Goal: Transaction & Acquisition: Obtain resource

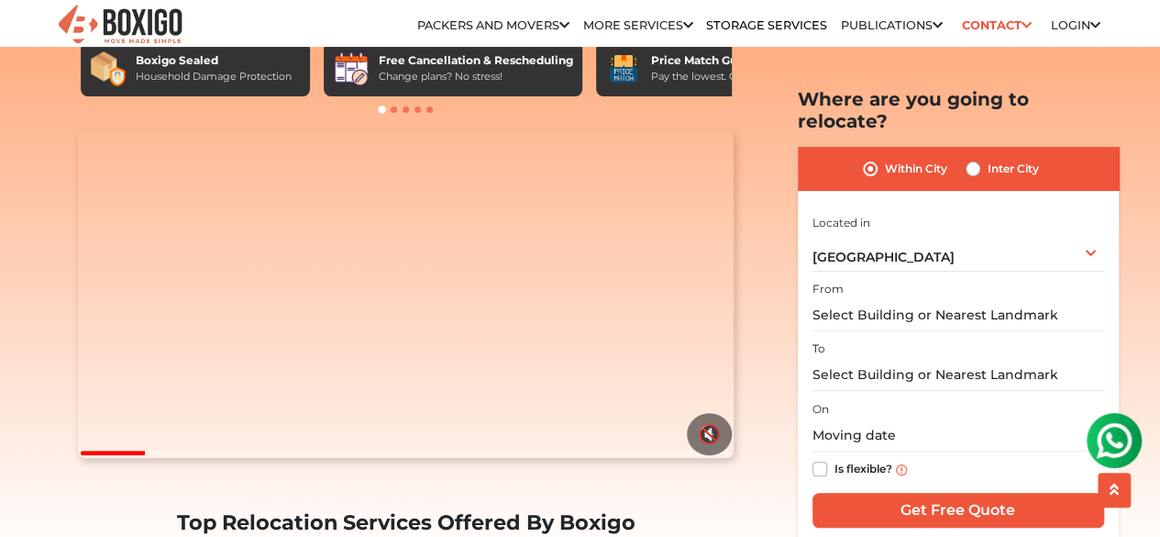
scroll to position [131, 0]
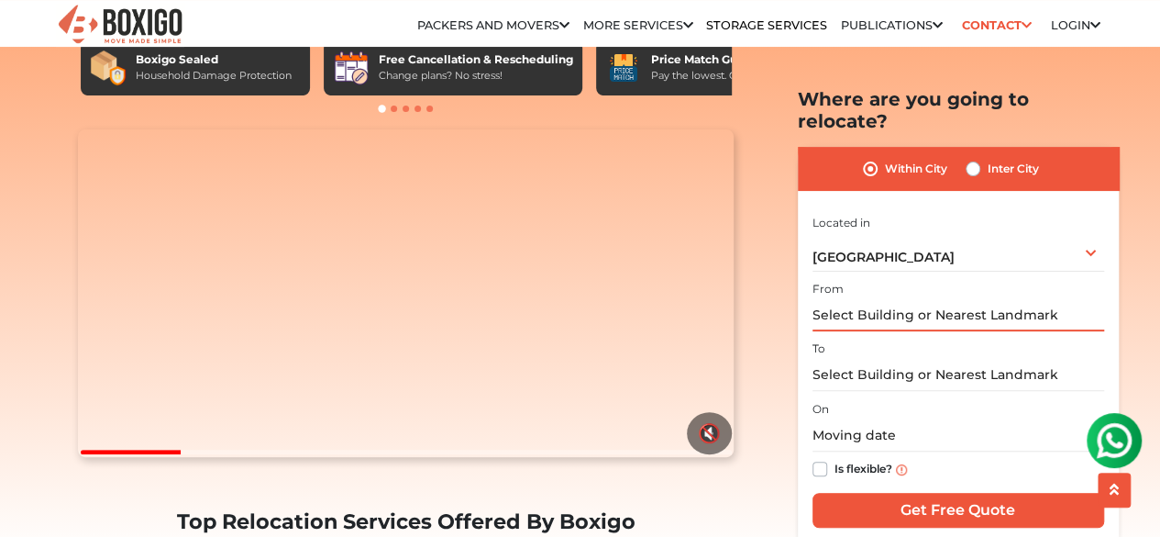
click at [874, 299] on input "text" at bounding box center [959, 315] width 292 height 32
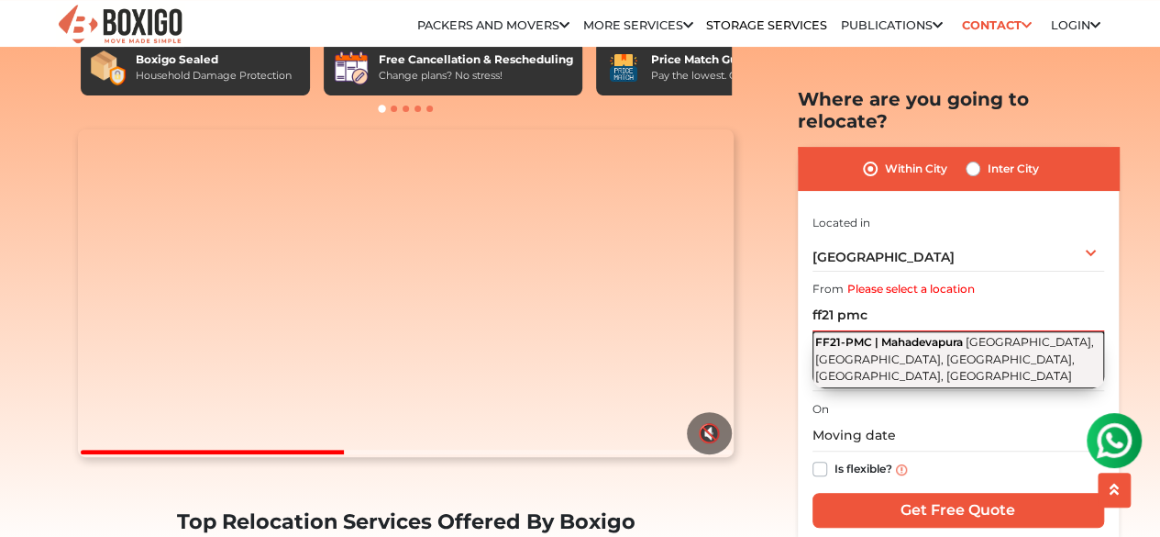
click at [911, 335] on span "[GEOGRAPHIC_DATA], [GEOGRAPHIC_DATA], [GEOGRAPHIC_DATA], [GEOGRAPHIC_DATA], [GE…" at bounding box center [954, 359] width 279 height 48
type input "FF21-PMC | Mahadevapura, [GEOGRAPHIC_DATA], [GEOGRAPHIC_DATA], [GEOGRAPHIC_DATA…"
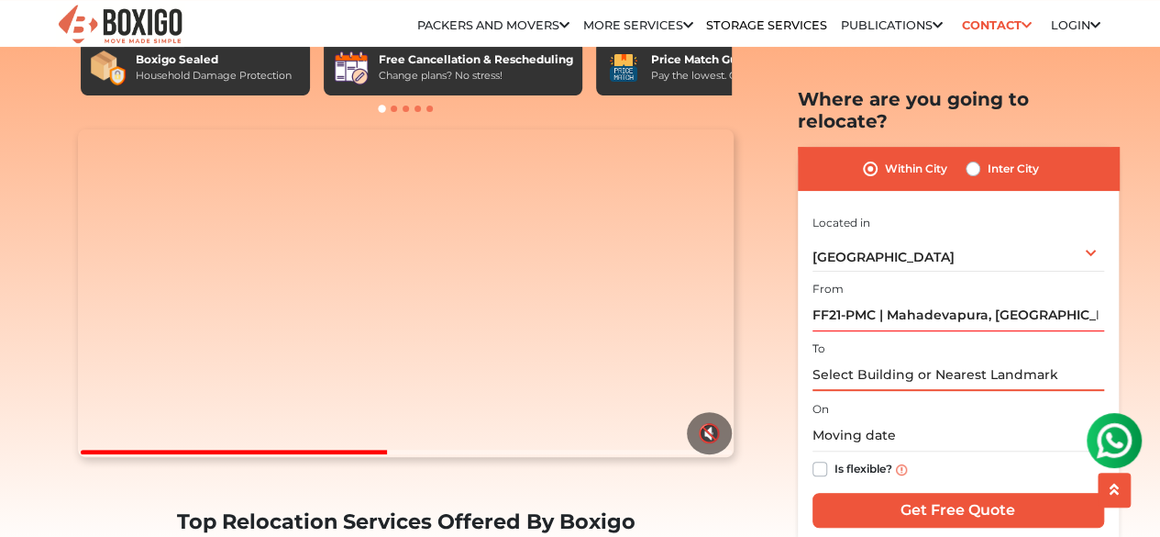
click at [881, 360] on input "text" at bounding box center [959, 375] width 292 height 32
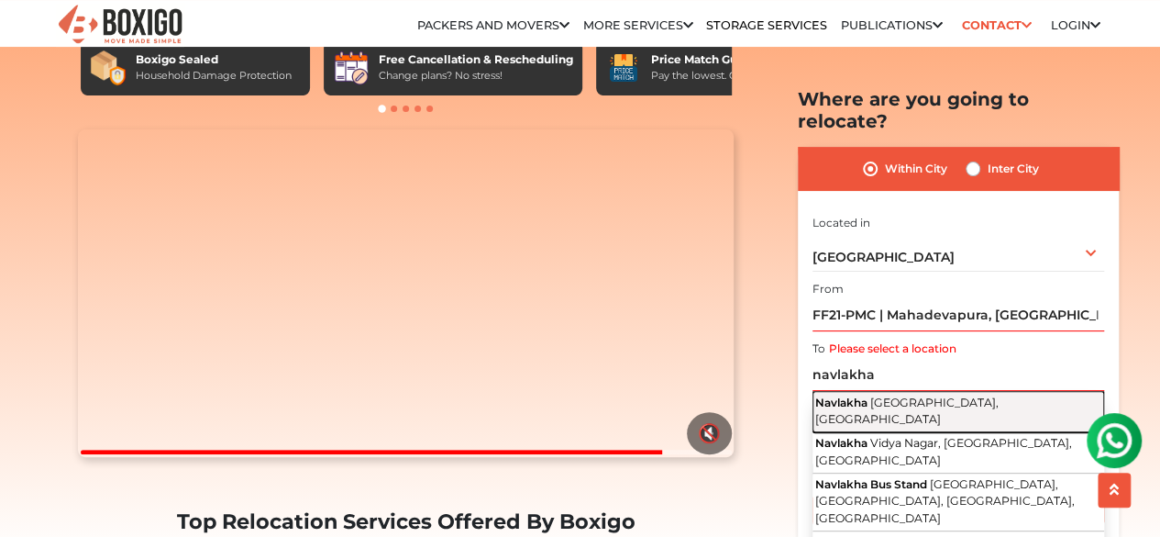
click at [906, 394] on span "Indore, Madhya Pradesh" at bounding box center [906, 409] width 183 height 31
type input "Navlakha, Indore, Madhya Pradesh"
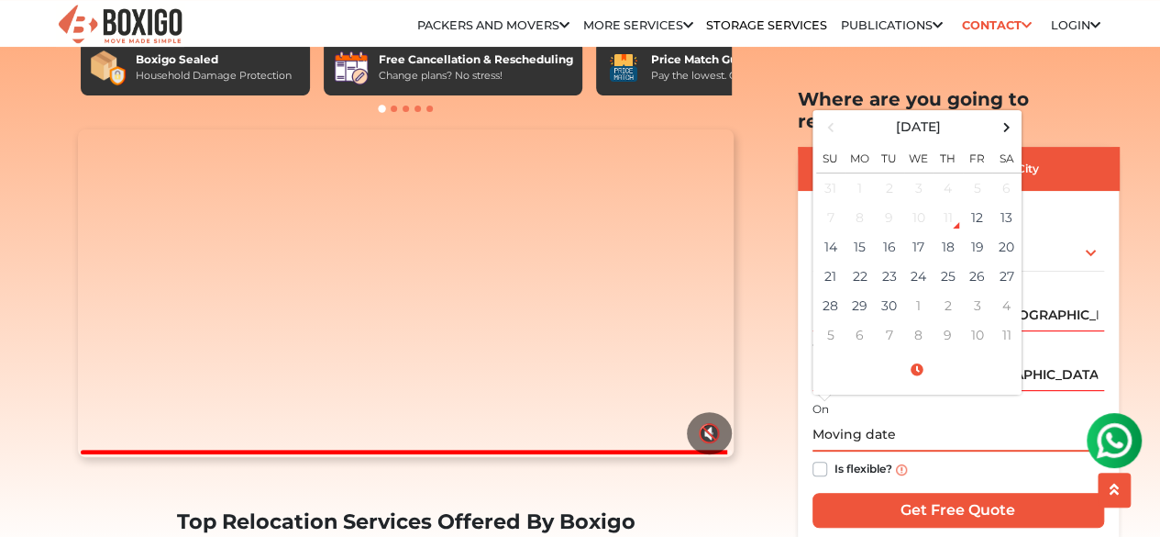
click at [871, 419] on input "text" at bounding box center [959, 435] width 292 height 32
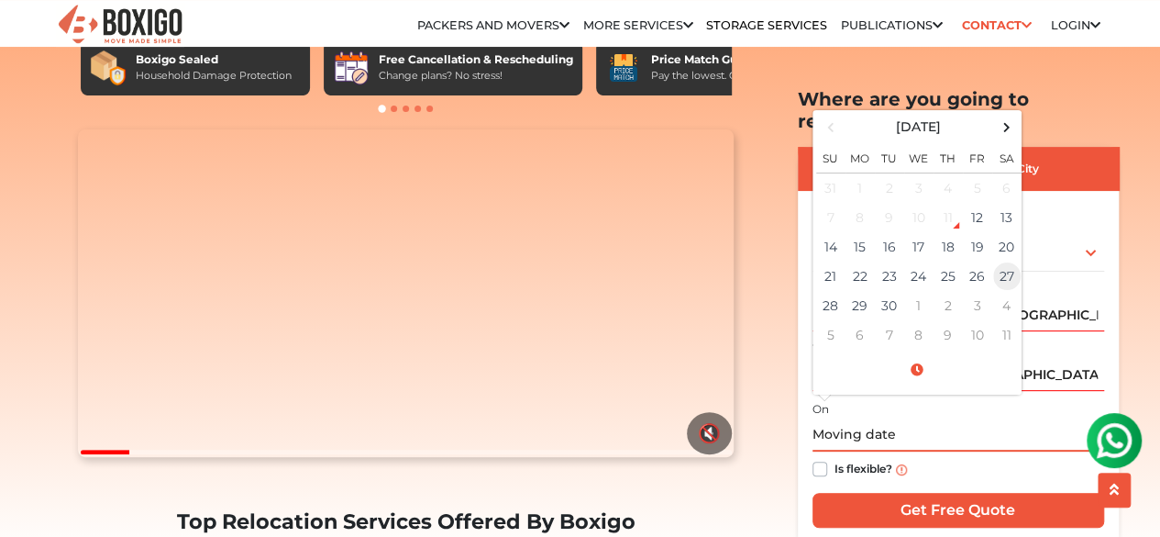
click at [997, 261] on td "27" at bounding box center [1006, 275] width 29 height 29
type input "09/27/2025 12:00 AM"
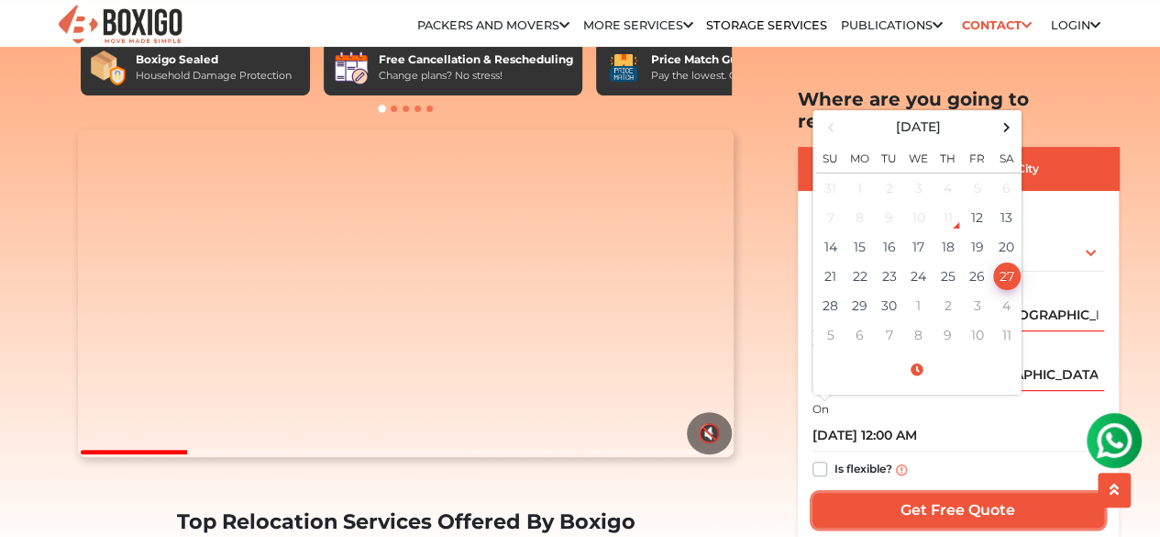
click at [961, 493] on input "Get Free Quote" at bounding box center [959, 510] width 292 height 35
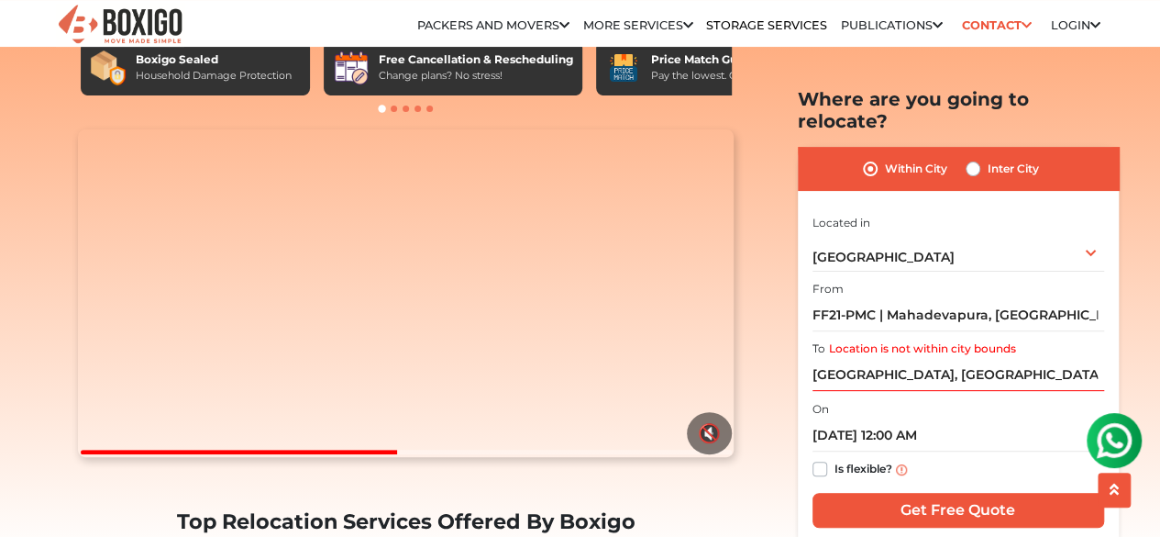
click at [988, 158] on label "Inter City" at bounding box center [1013, 169] width 51 height 22
click at [970, 158] on input "Inter City" at bounding box center [973, 167] width 15 height 18
radio input "true"
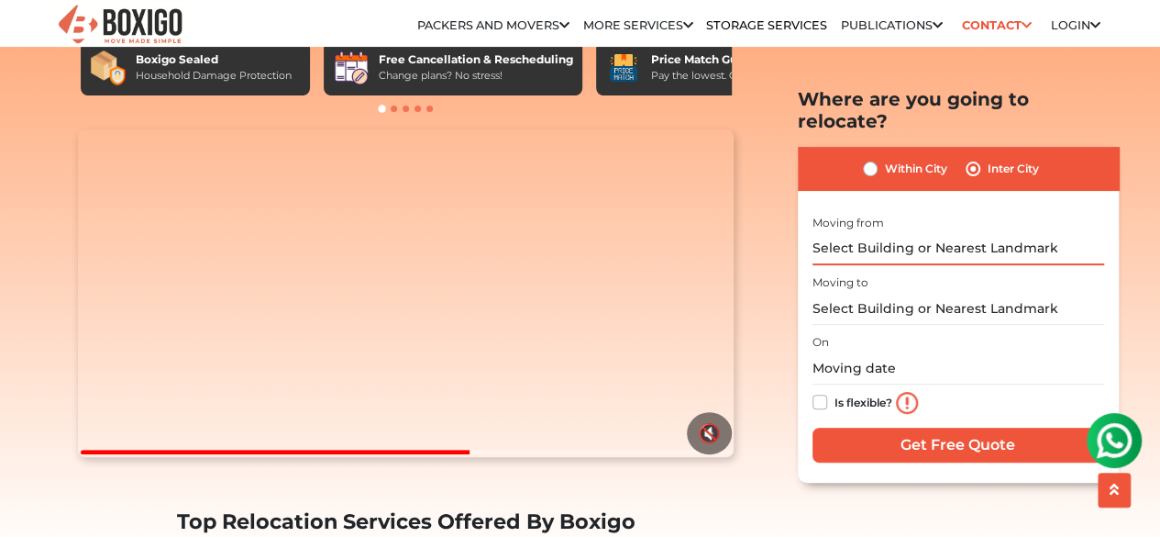
click at [897, 232] on input "text" at bounding box center [959, 248] width 292 height 32
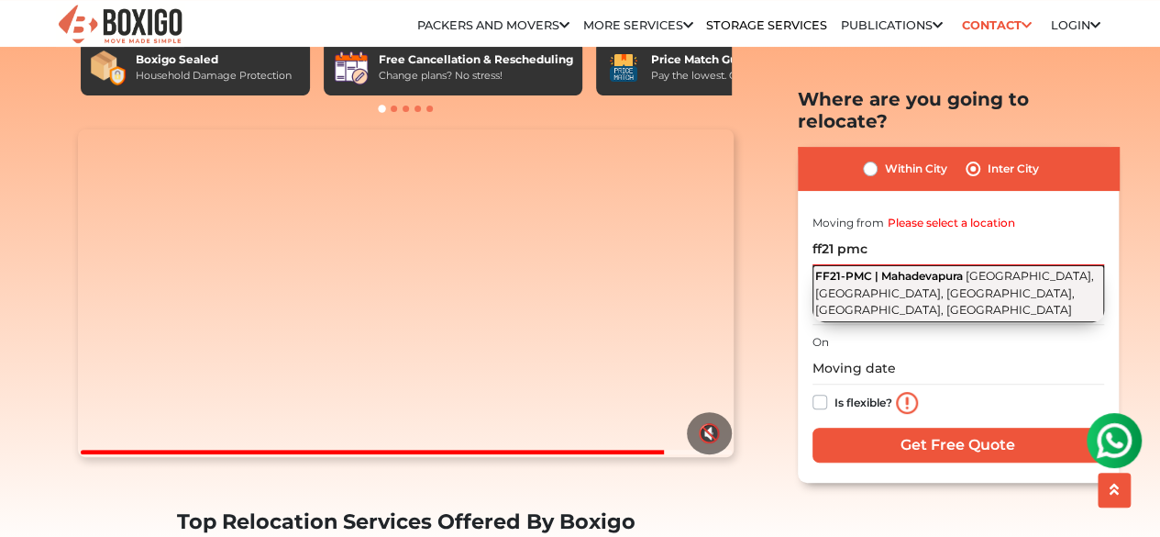
click at [893, 283] on span "5th Cross Road, Opposite St Anne's School, Garudachar Palya, Mahadevapura, Beng…" at bounding box center [954, 293] width 279 height 48
type input "FF21-PMC | Mahadevapura, 5th Cross Road, Opposite St Anne's School, Garudachar …"
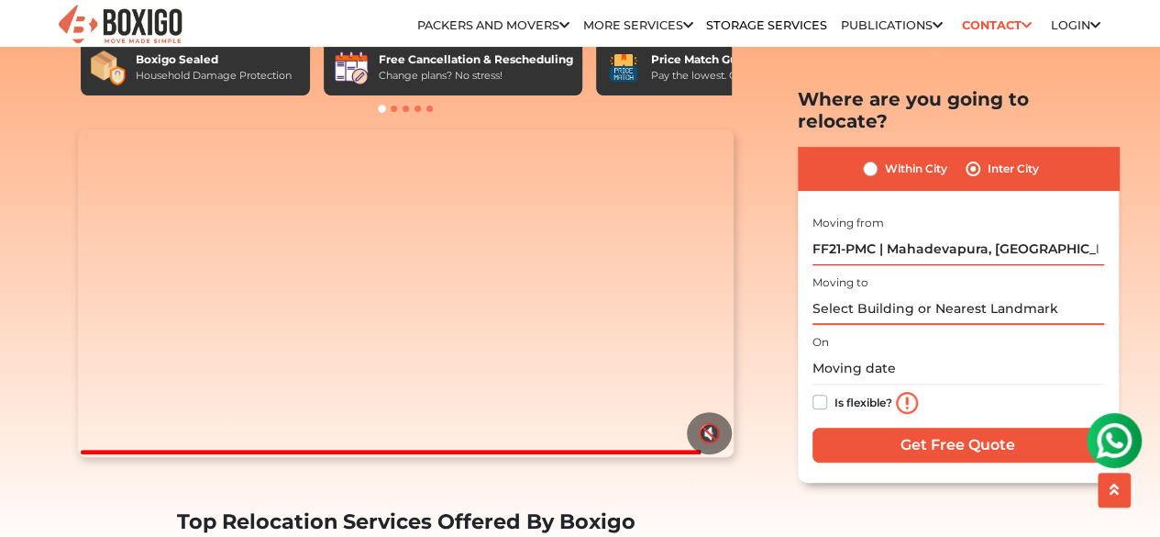
click at [866, 293] on input "text" at bounding box center [959, 309] width 292 height 32
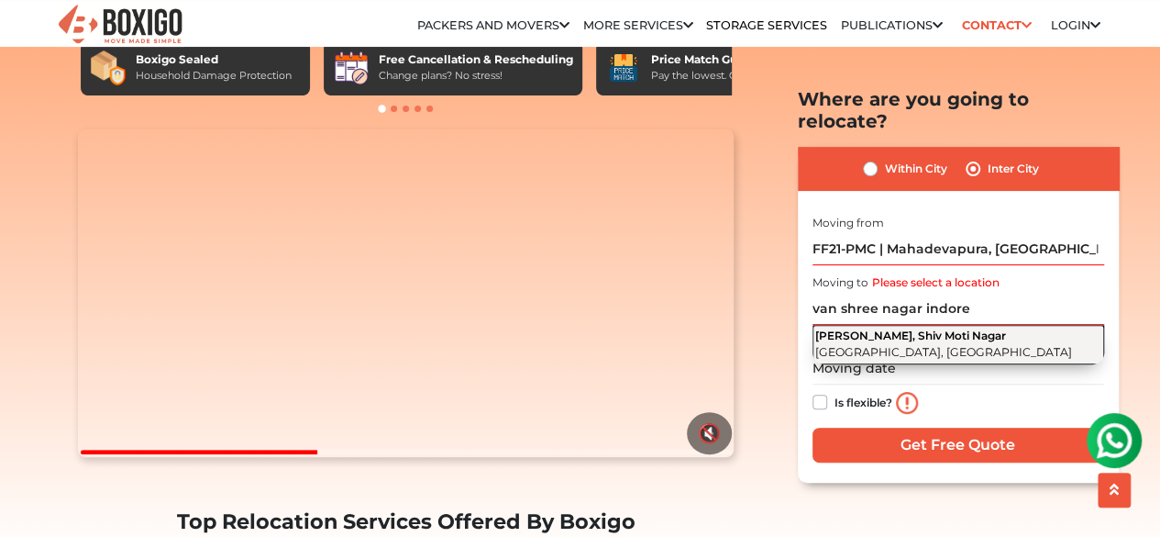
click at [882, 328] on span "Van Shree Nagar, Shiv Moti Nagar" at bounding box center [910, 335] width 191 height 14
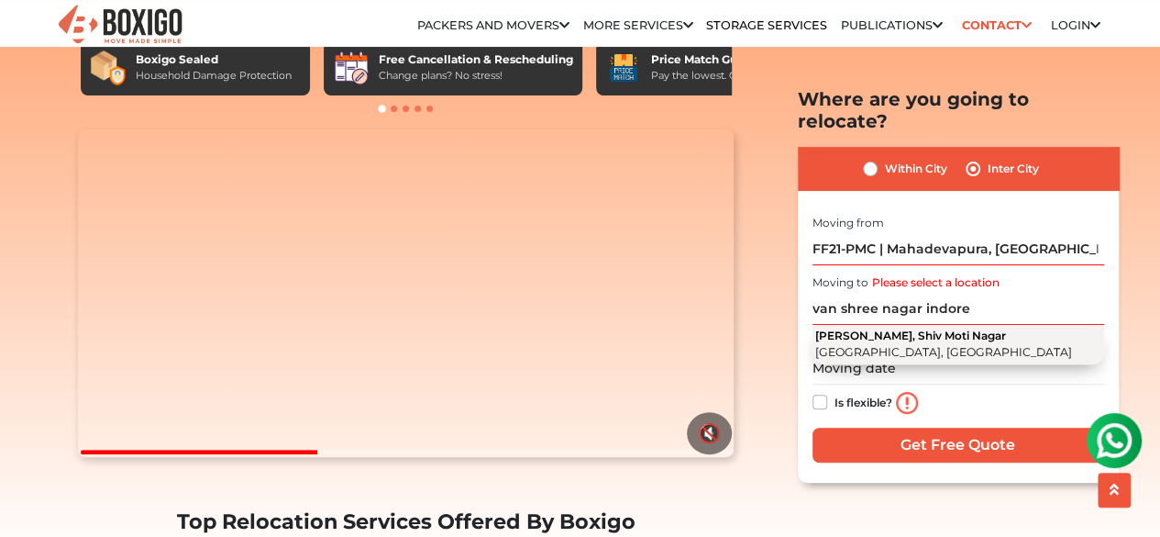
type input "Van Shree Nagar, Shiv Moti Nagar, Indore, Madhya Pradesh"
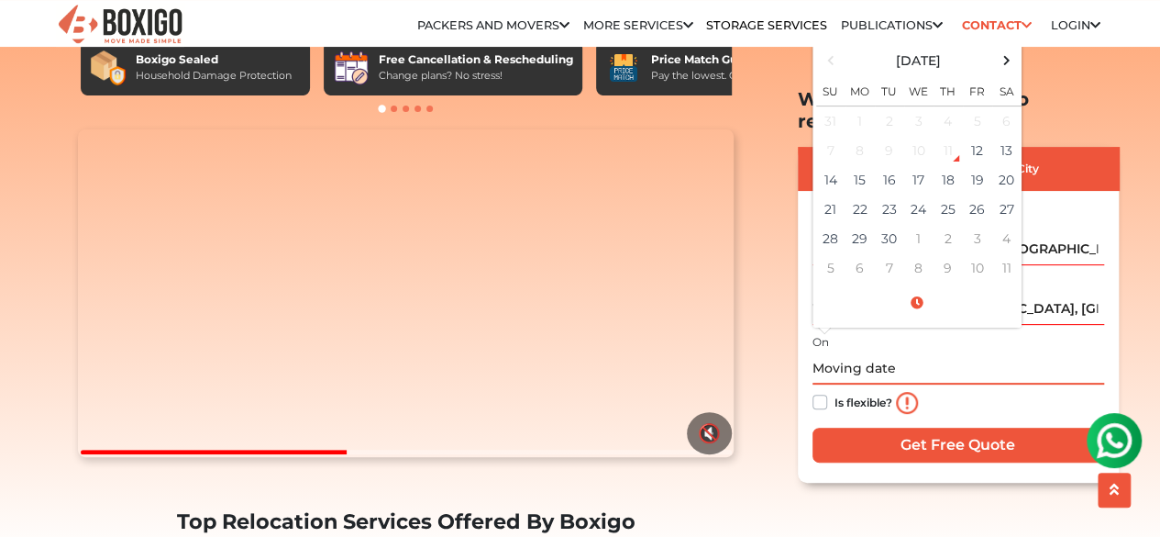
click at [886, 352] on input "text" at bounding box center [959, 368] width 292 height 32
click at [1005, 194] on td "27" at bounding box center [1006, 208] width 29 height 29
type input "09/27/2025 12:00 AM"
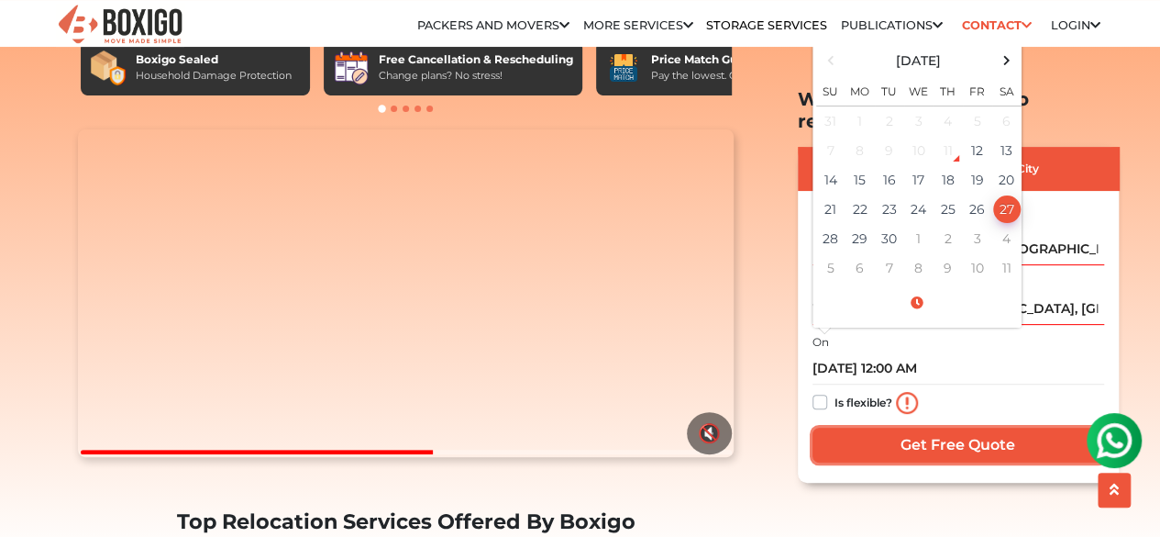
click at [988, 427] on input "Get Free Quote" at bounding box center [959, 444] width 292 height 35
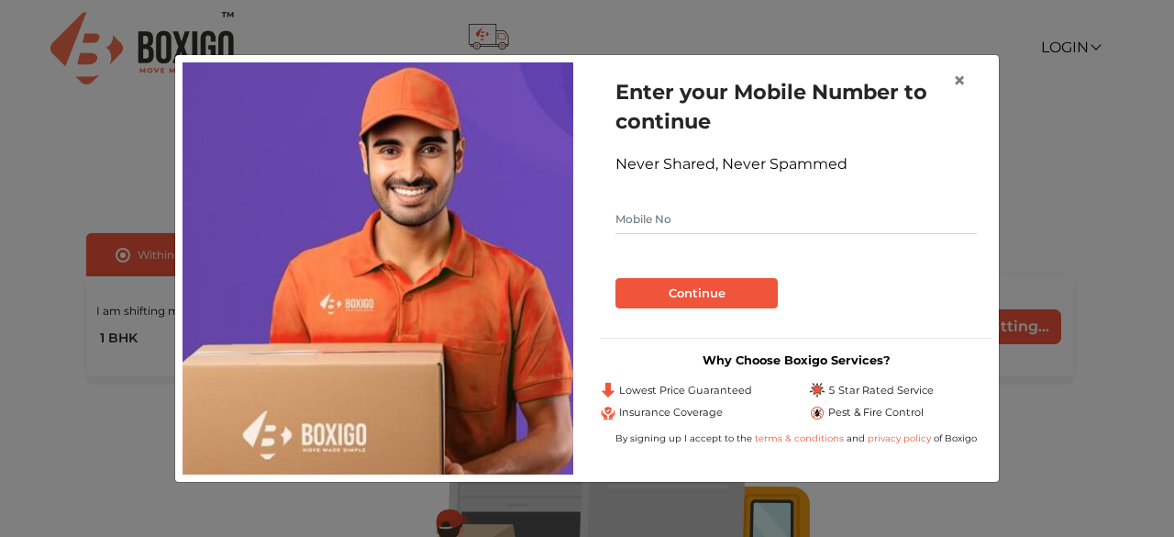
click at [663, 223] on input "text" at bounding box center [795, 219] width 361 height 29
type input "6268200126"
click at [657, 297] on button "Continue" at bounding box center [696, 293] width 162 height 31
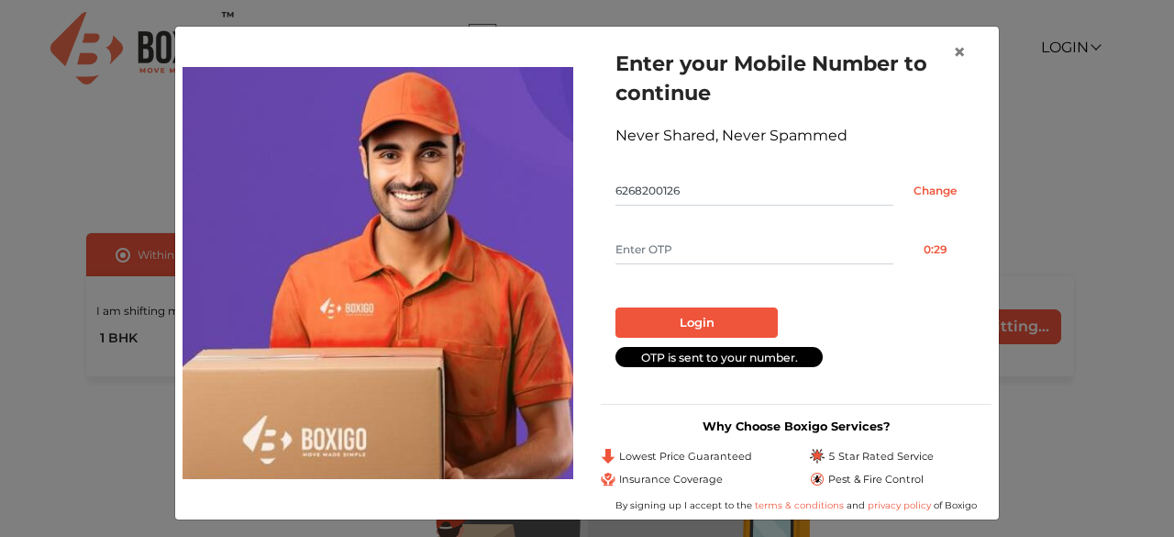
click at [670, 241] on input "text" at bounding box center [754, 249] width 278 height 29
type input "1384"
click at [692, 324] on button "Login" at bounding box center [696, 322] width 162 height 31
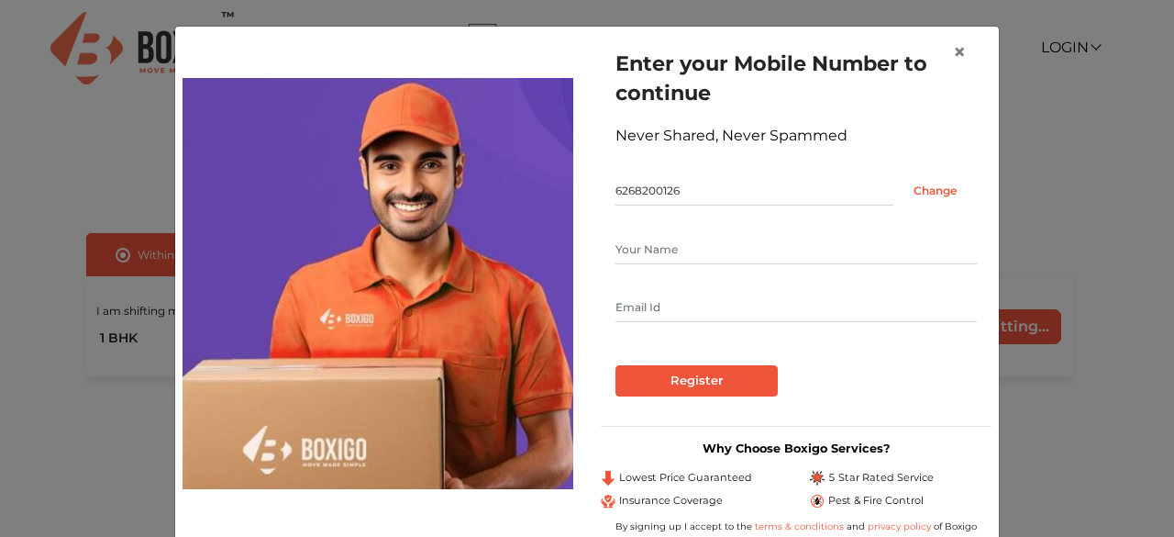
click at [671, 247] on input "text" at bounding box center [795, 249] width 361 height 29
type input "[PERSON_NAME]"
type input "[EMAIL_ADDRESS][DOMAIN_NAME]"
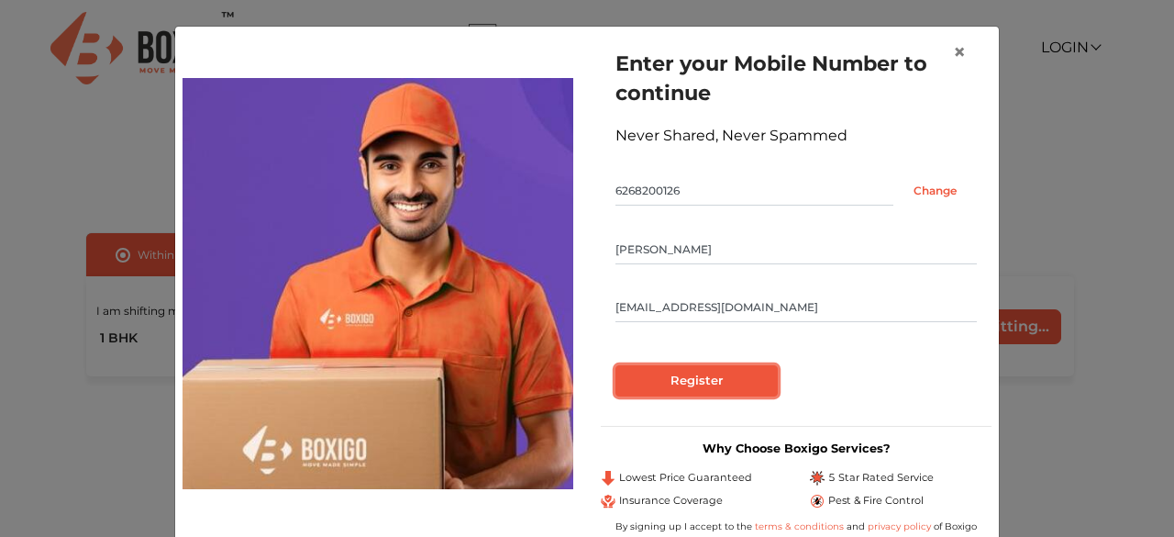
click at [710, 385] on input "Register" at bounding box center [696, 380] width 162 height 31
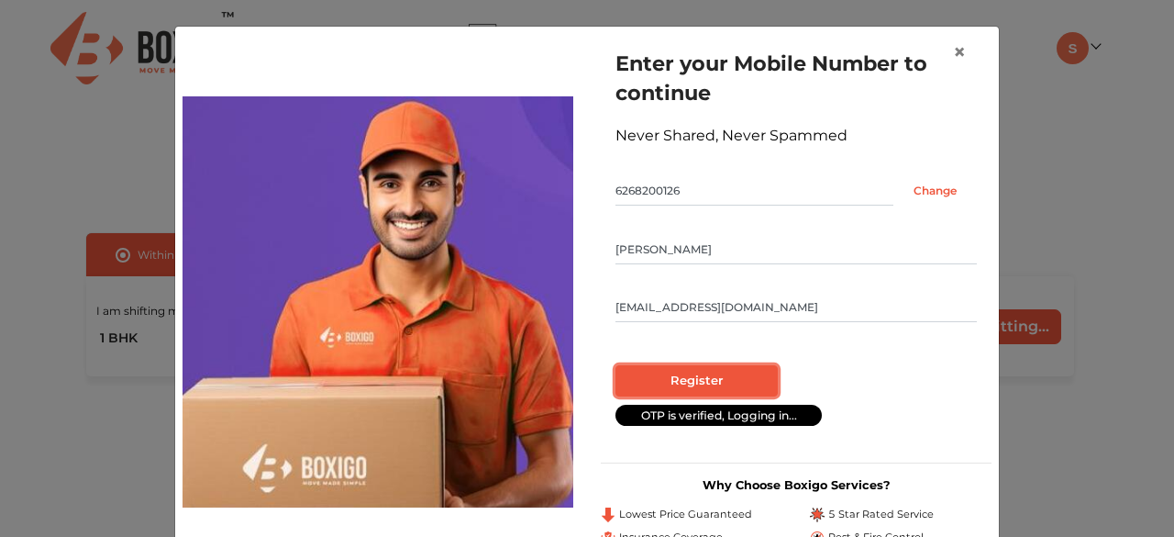
radio input "false"
radio input "true"
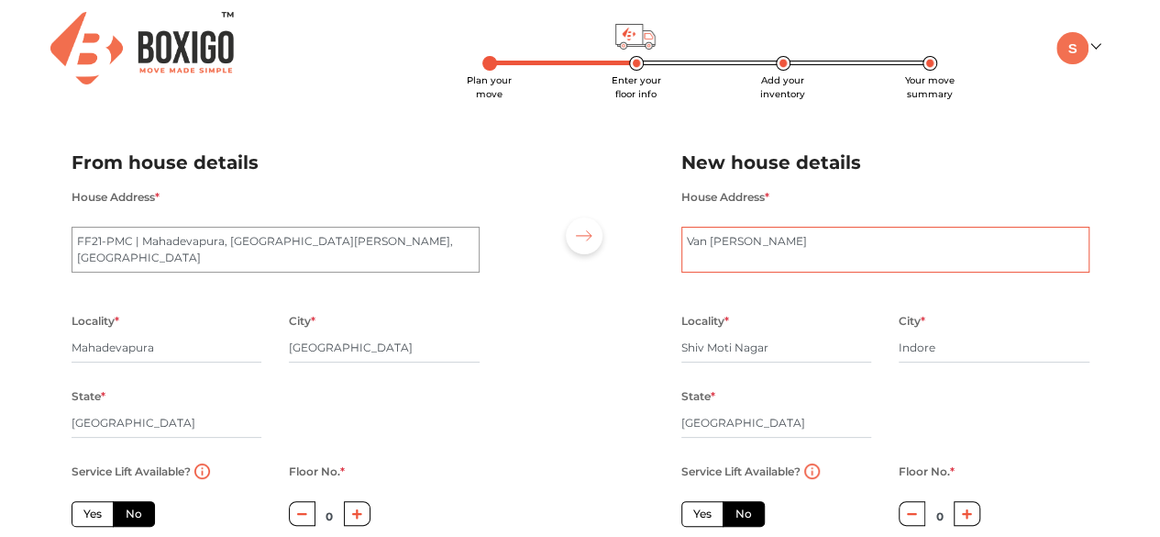
click at [696, 244] on textarea "Van [PERSON_NAME]" at bounding box center [885, 250] width 408 height 46
click at [689, 246] on textarea "Van [PERSON_NAME]" at bounding box center [885, 250] width 408 height 46
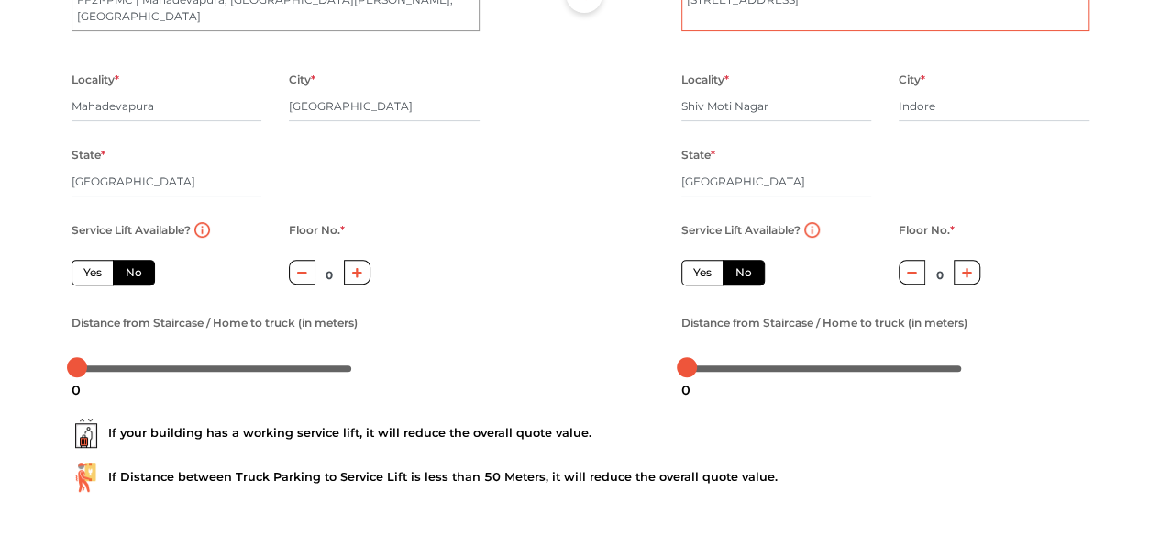
scroll to position [242, 0]
type textarea "[STREET_ADDRESS]"
click at [701, 284] on label "Yes" at bounding box center [702, 272] width 42 height 26
click at [701, 275] on input "Yes" at bounding box center [699, 269] width 12 height 12
radio input "true"
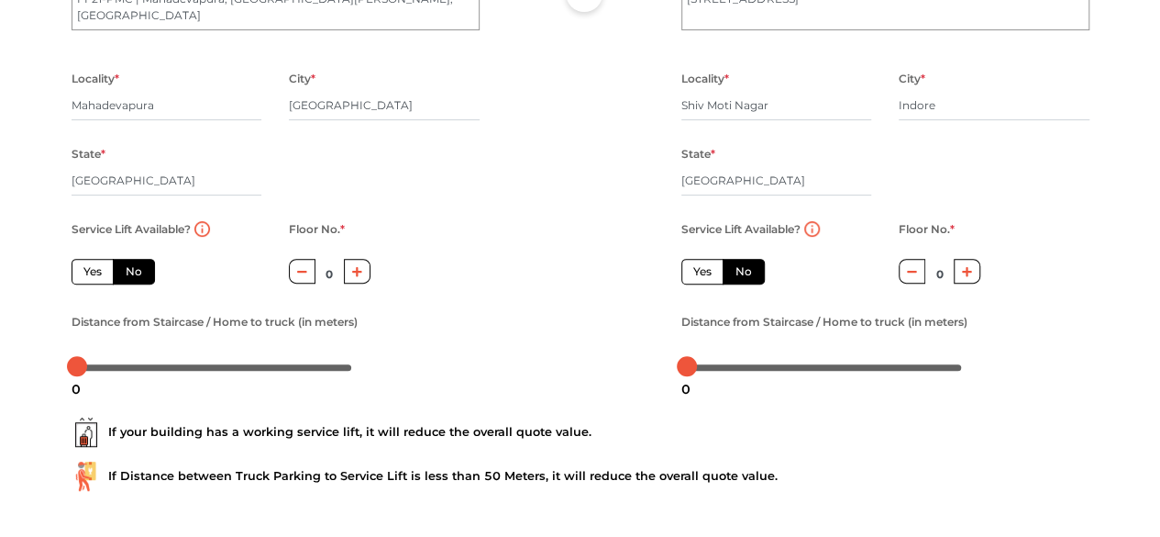
radio input "false"
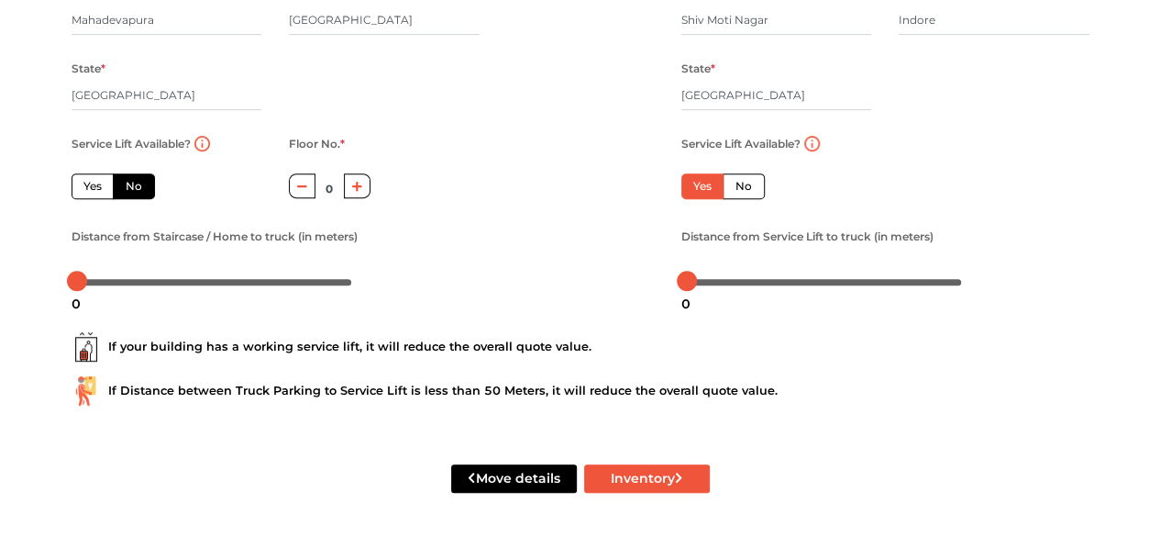
click at [349, 189] on button "button" at bounding box center [357, 185] width 27 height 25
type input "3"
click at [84, 179] on label "Yes" at bounding box center [93, 186] width 42 height 26
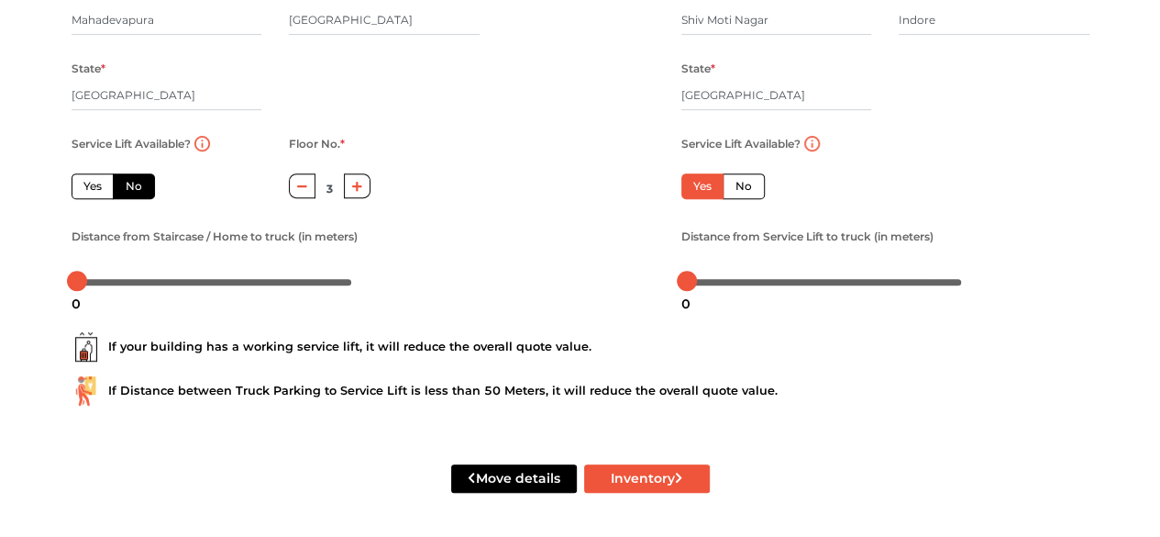
click at [84, 179] on input "Yes" at bounding box center [89, 184] width 12 height 12
radio input "true"
type input "0"
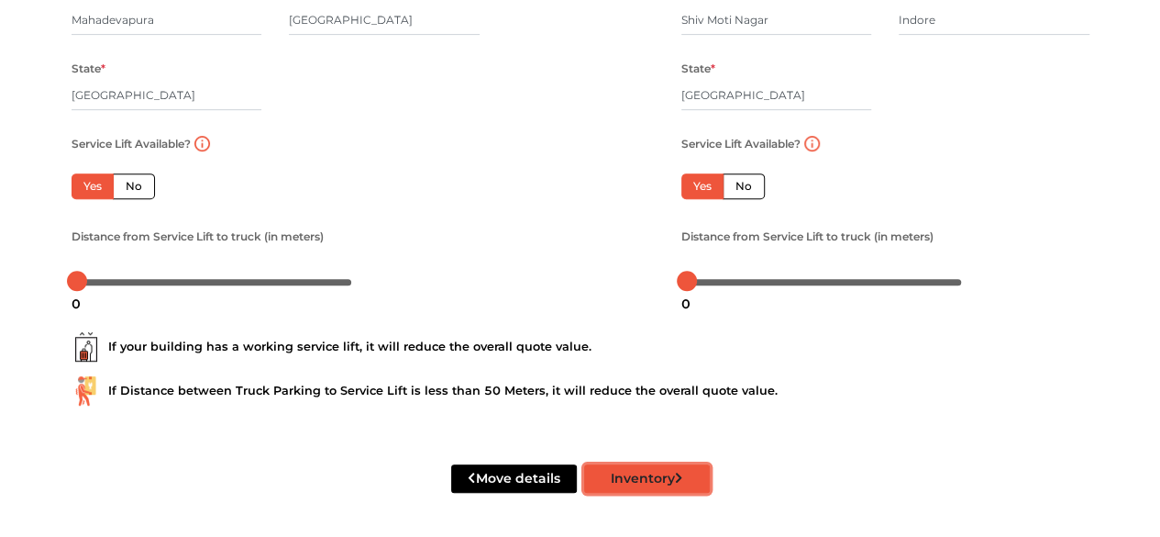
click at [637, 484] on button "Inventory" at bounding box center [647, 478] width 126 height 28
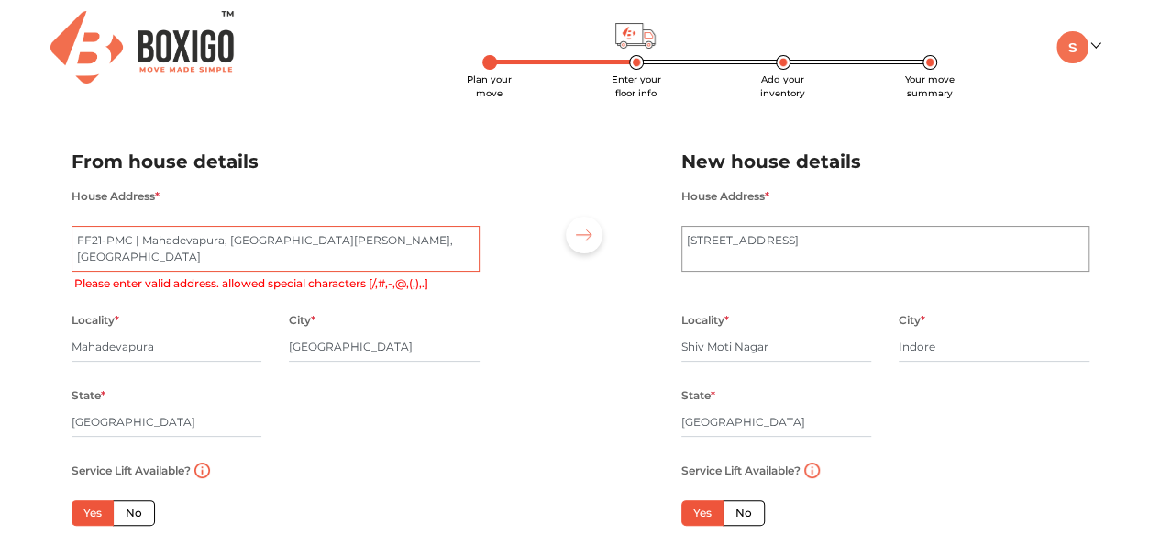
scroll to position [0, 0]
click at [180, 259] on textarea "FF21-PMC | Mahadevapura, [GEOGRAPHIC_DATA][PERSON_NAME], [GEOGRAPHIC_DATA]" at bounding box center [276, 250] width 408 height 46
drag, startPoint x: 180, startPoint y: 259, endPoint x: 68, endPoint y: 228, distance: 115.9
click at [68, 228] on div "House Address * FF21-PMC | [GEOGRAPHIC_DATA][PERSON_NAME] Please enter valid ad…" at bounding box center [276, 247] width 436 height 124
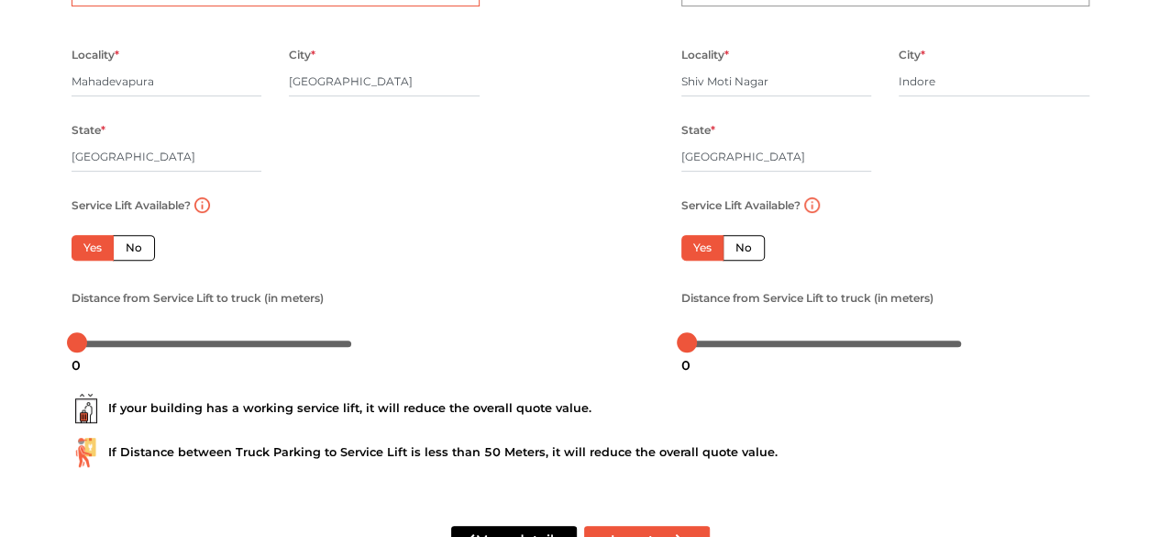
scroll to position [330, 0]
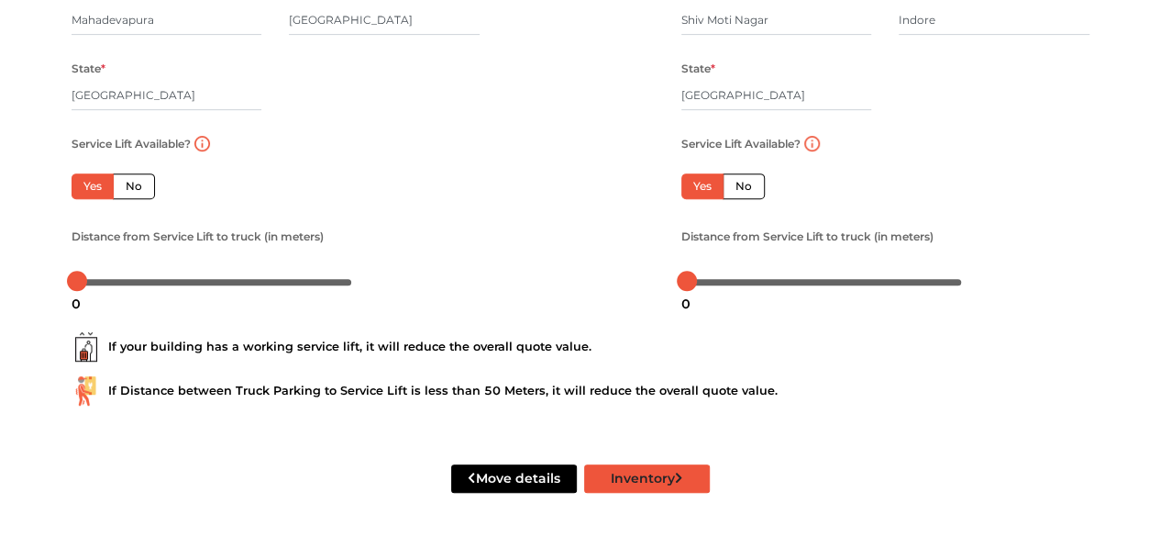
type textarea "ff21 pmc"
click at [619, 465] on button "Inventory" at bounding box center [647, 478] width 126 height 28
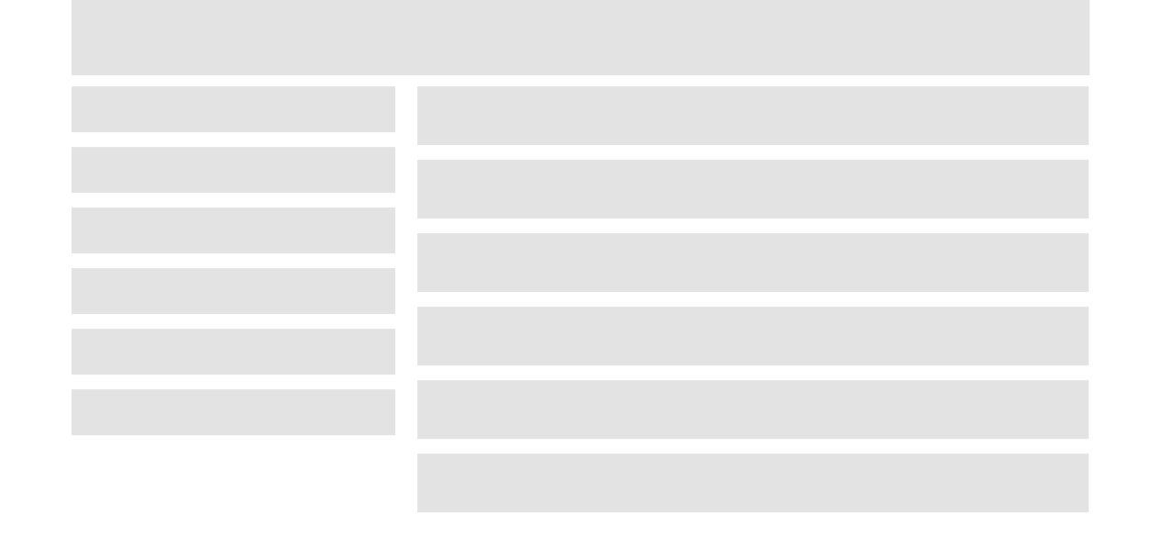
scroll to position [88, 0]
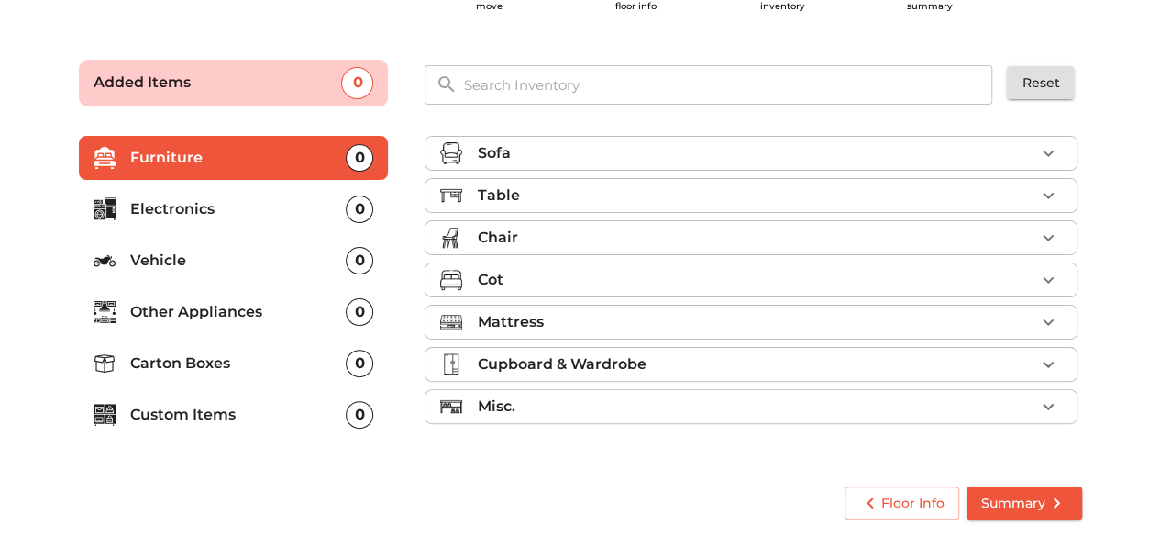
click at [357, 365] on div "0" at bounding box center [360, 363] width 28 height 28
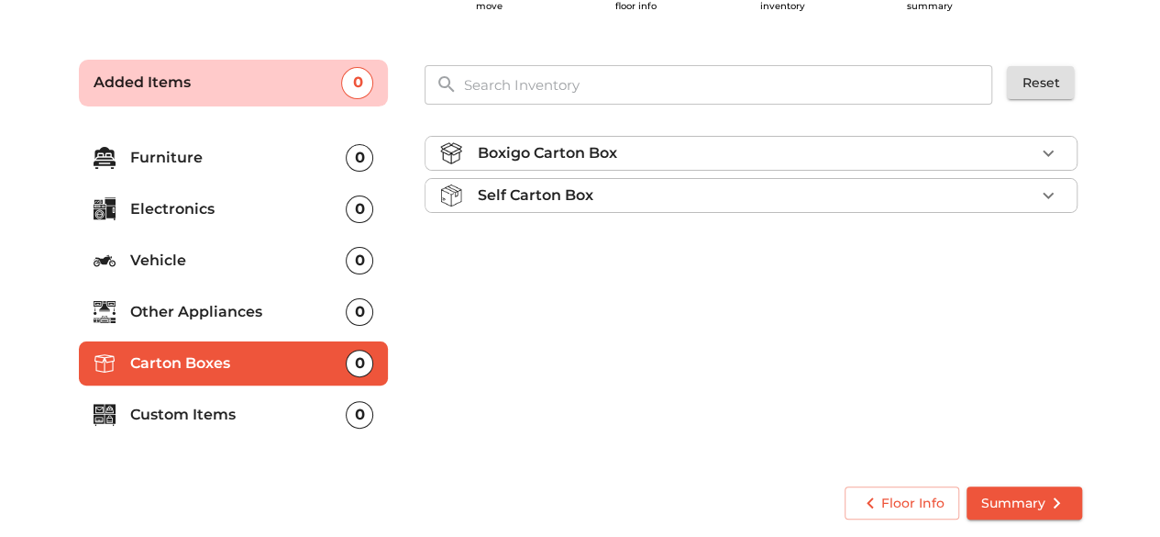
click at [807, 156] on div "Boxigo Carton Box" at bounding box center [756, 153] width 558 height 22
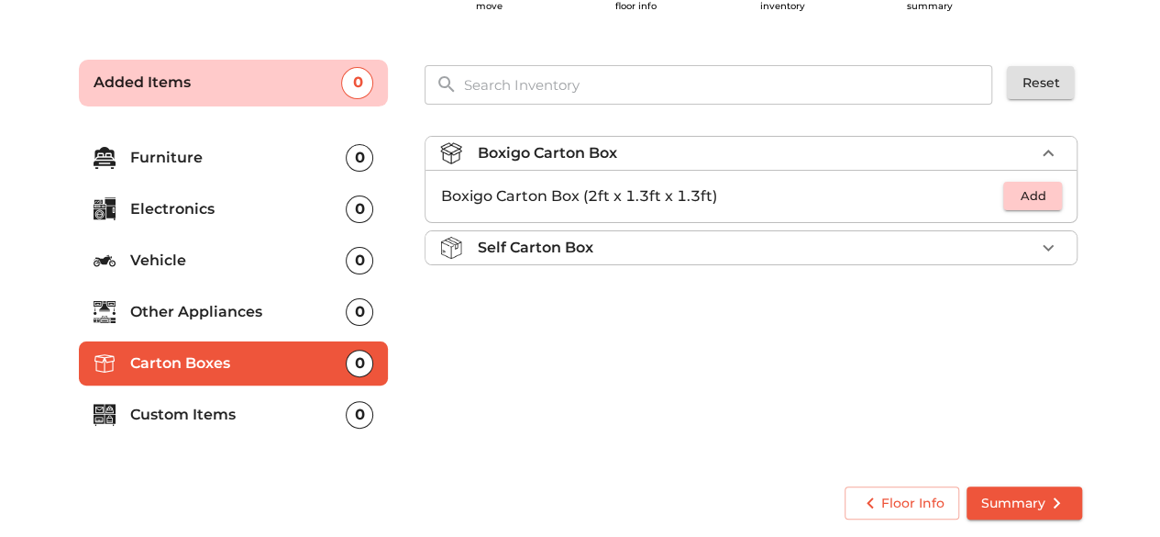
click at [829, 238] on div "Self Carton Box" at bounding box center [756, 248] width 558 height 22
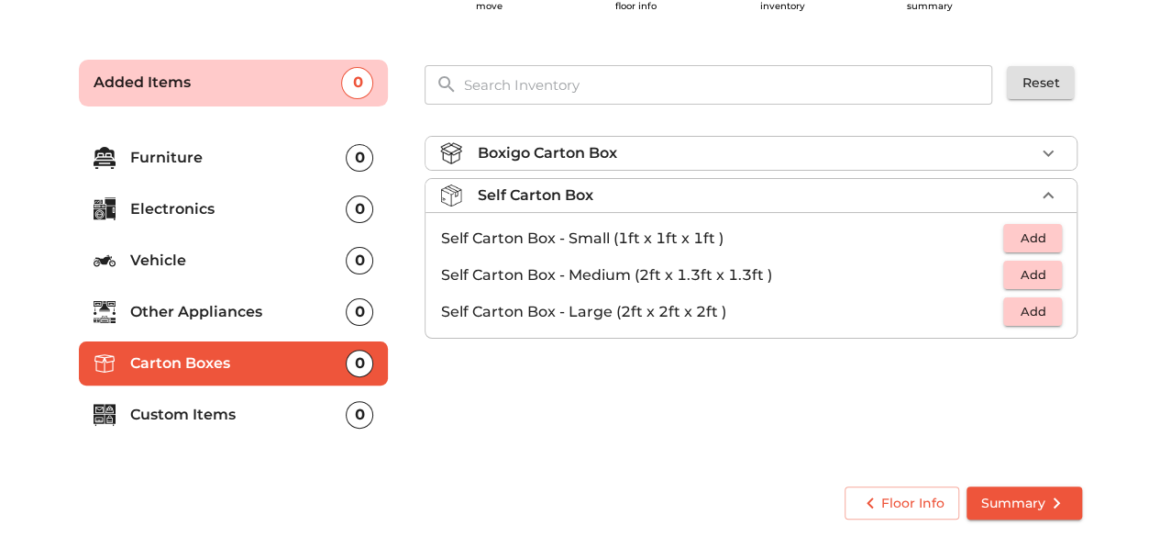
click at [822, 165] on li "Boxigo Carton Box" at bounding box center [751, 153] width 651 height 33
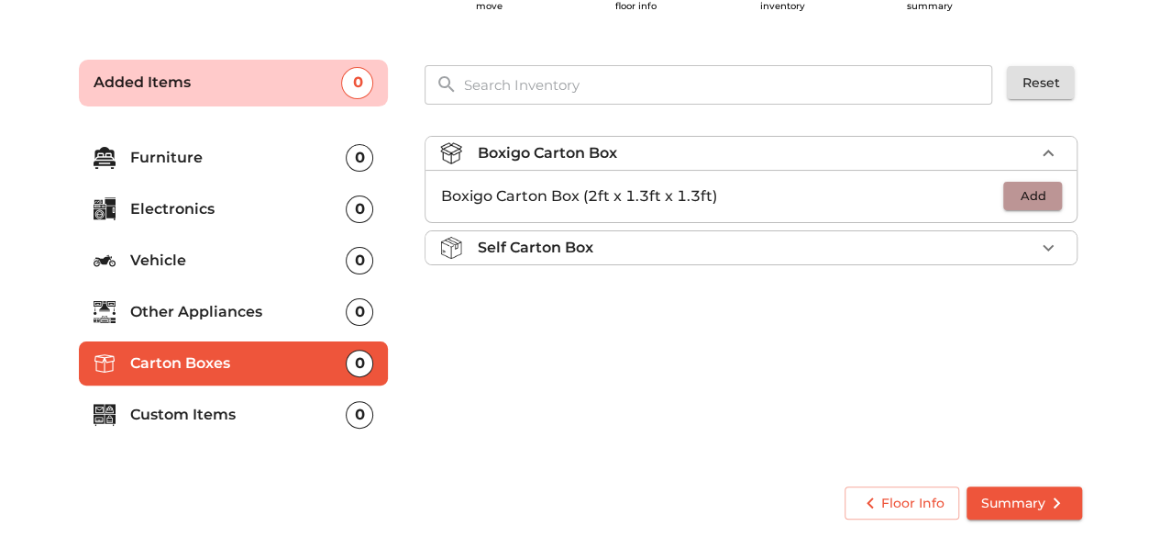
click at [1020, 188] on span "Add" at bounding box center [1033, 195] width 40 height 21
click at [1053, 188] on icon "button" at bounding box center [1048, 196] width 22 height 22
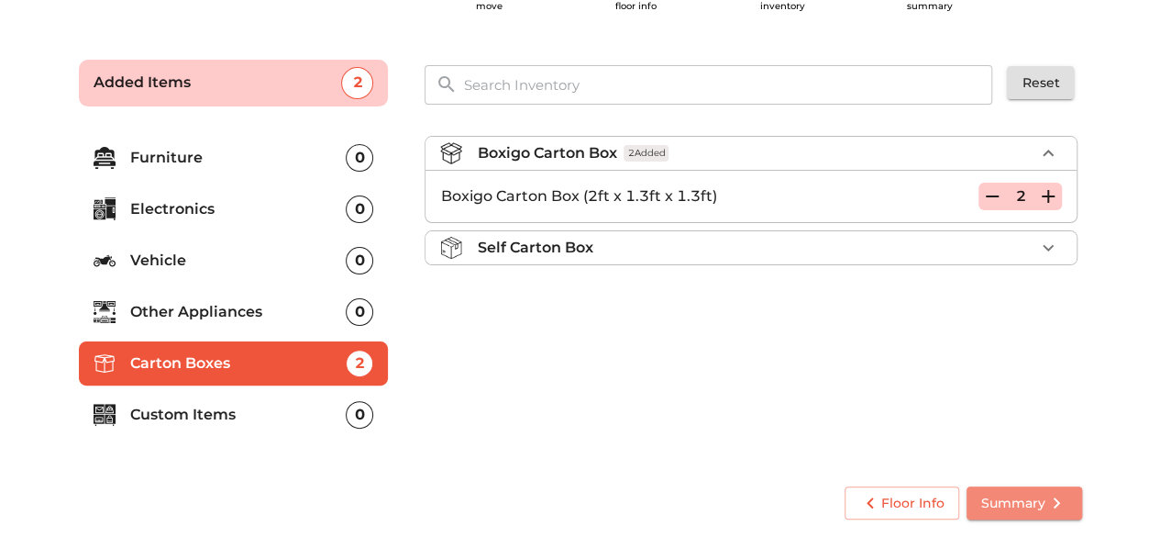
click at [1041, 494] on span "Summary" at bounding box center [1024, 503] width 86 height 23
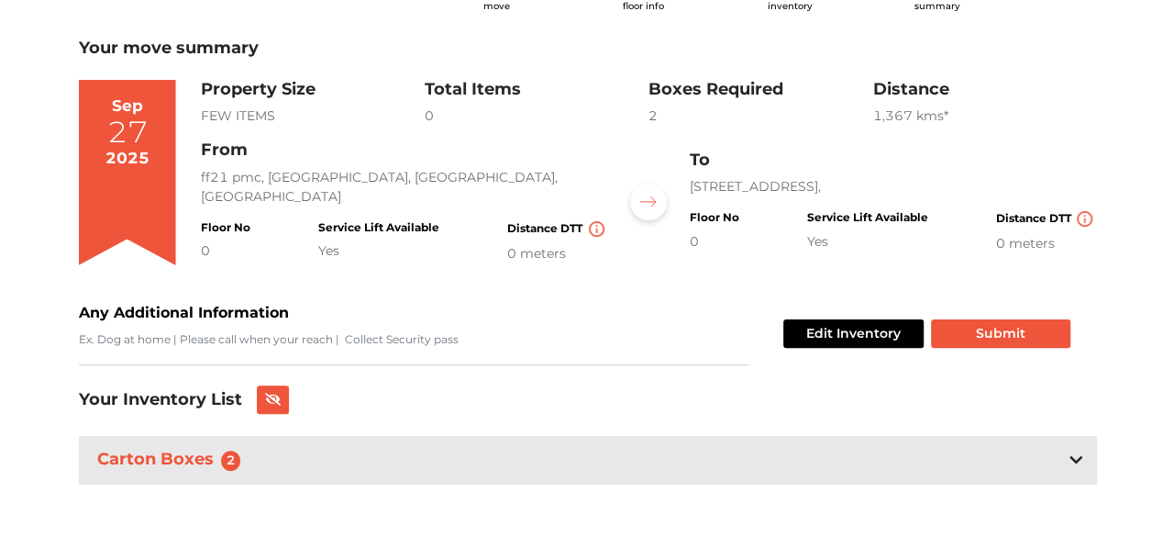
scroll to position [99, 0]
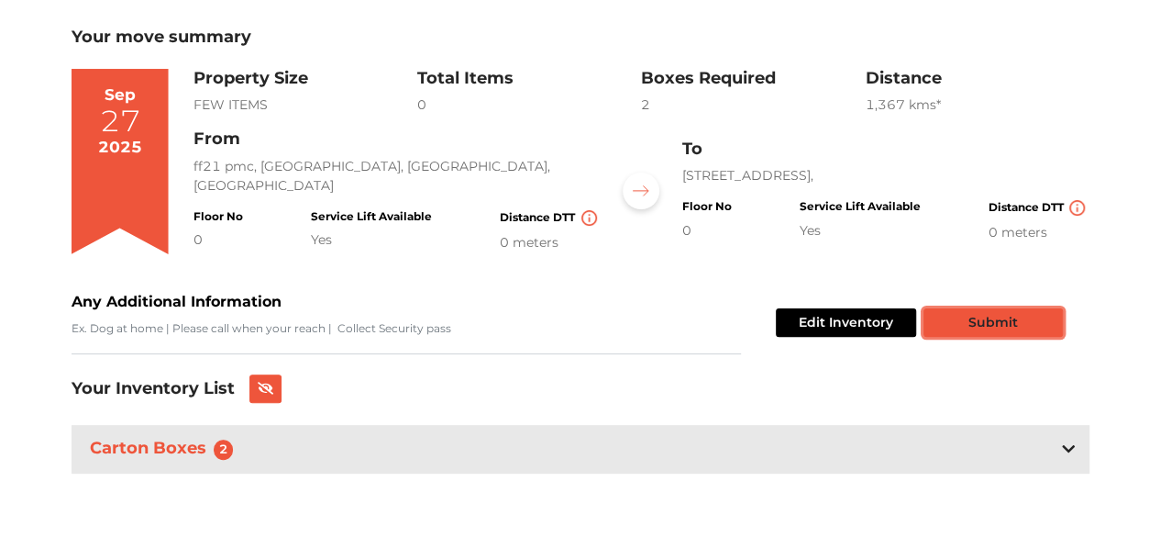
click at [994, 320] on button "Submit" at bounding box center [993, 322] width 139 height 28
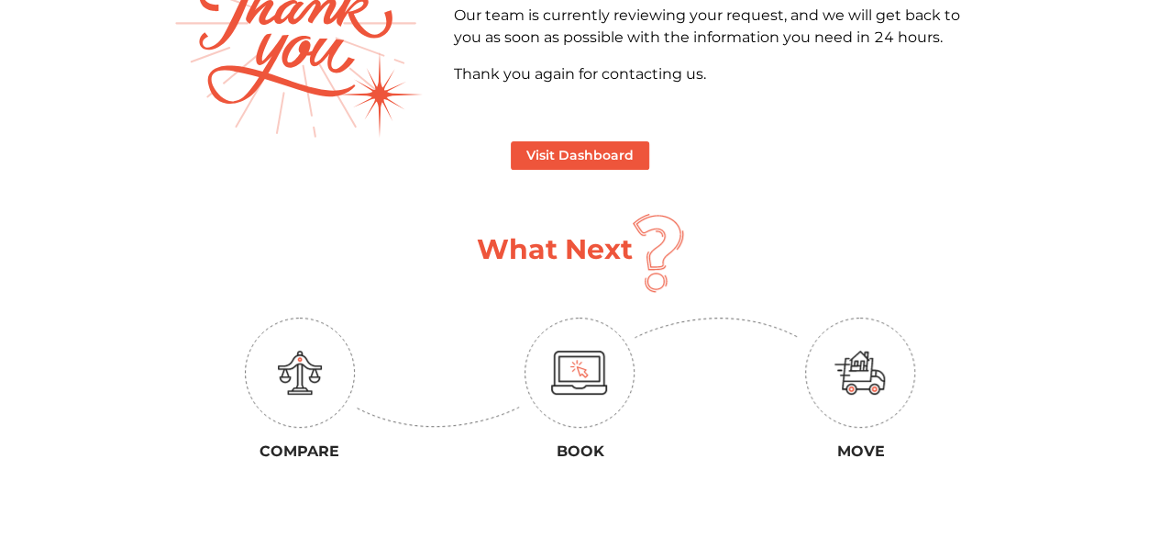
scroll to position [186, 0]
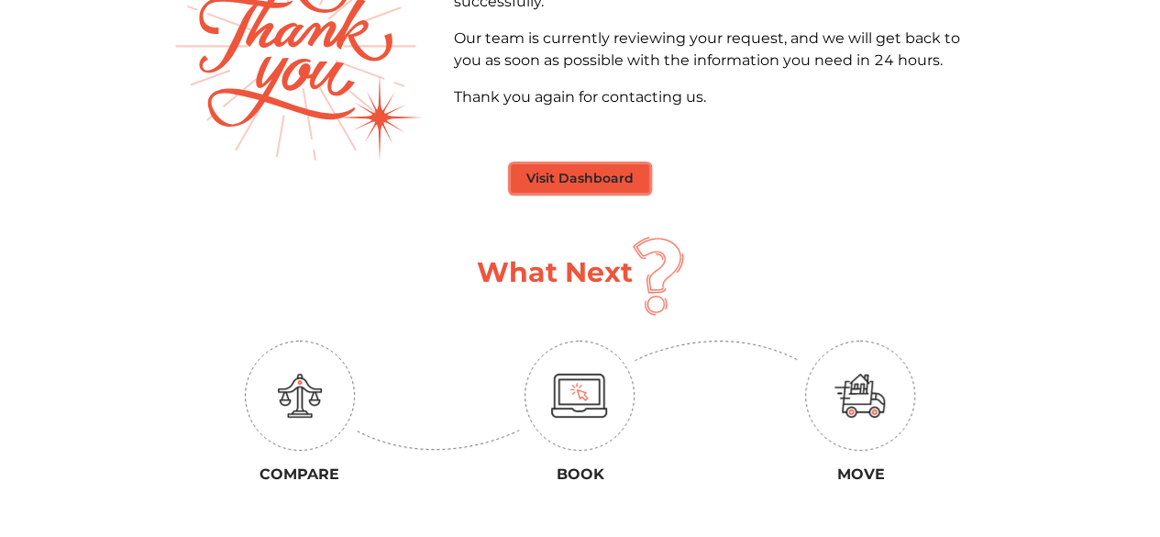
click at [611, 170] on button "Visit Dashboard" at bounding box center [580, 178] width 138 height 28
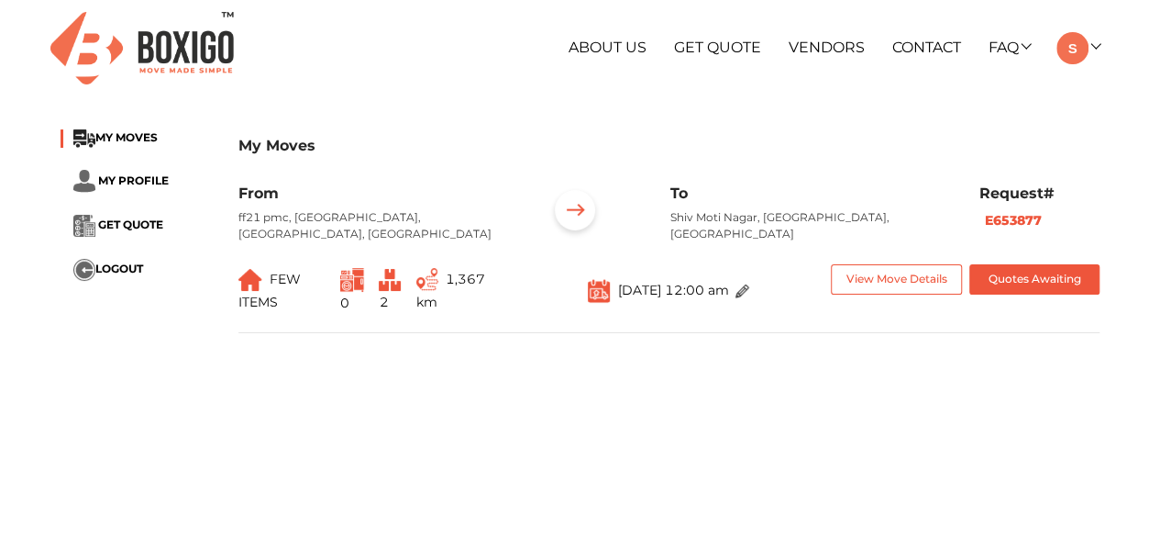
click at [141, 232] on li "GET QUOTE" at bounding box center [136, 226] width 150 height 22
click at [748, 412] on main "My Moves MY MOVES MY PROFILE GET QUOTE LOGOUT My Moves From ff21 pmc, [GEOGRAPH…" at bounding box center [580, 448] width 1160 height 660
